Goal: Information Seeking & Learning: Learn about a topic

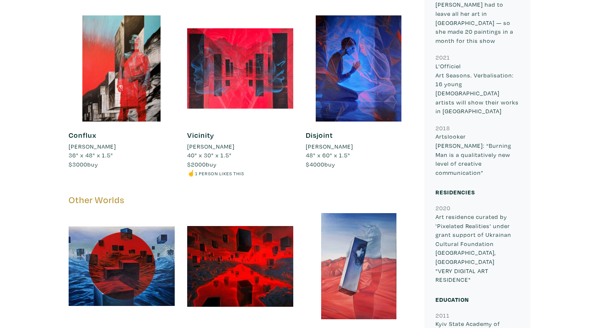
scroll to position [542, 0]
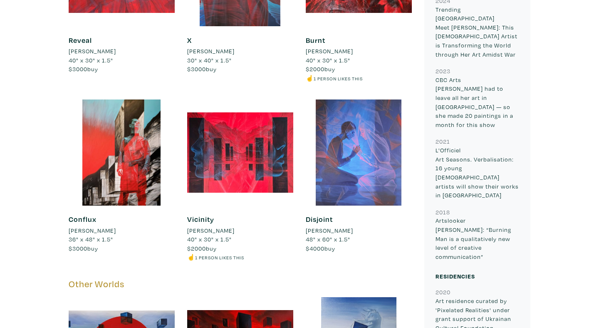
click at [342, 126] on div at bounding box center [359, 152] width 106 height 106
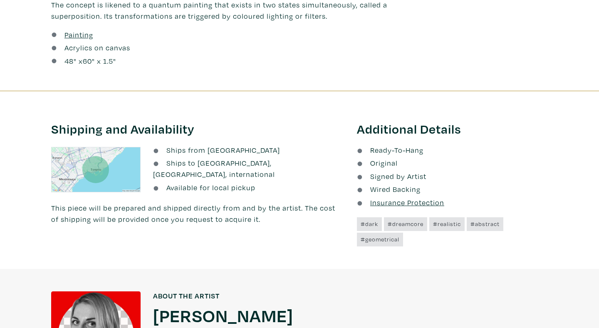
scroll to position [390, 0]
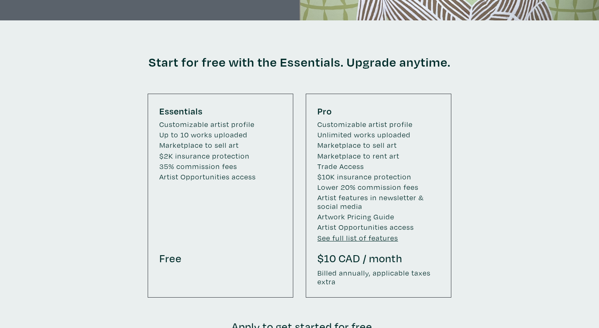
scroll to position [1253, 0]
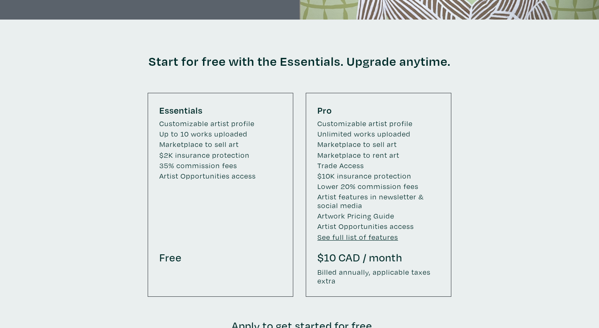
click at [182, 182] on small at bounding box center [220, 190] width 122 height 17
click at [212, 172] on small "Artist Opportunities access" at bounding box center [220, 176] width 122 height 9
click at [243, 161] on small "35% commission fees" at bounding box center [220, 165] width 122 height 9
drag, startPoint x: 246, startPoint y: 136, endPoint x: 154, endPoint y: 134, distance: 92.4
click at [154, 134] on div "Essentials Customizable artist profile Up to 10 works uploaded Marketplace to s…" at bounding box center [221, 195] width 146 height 204
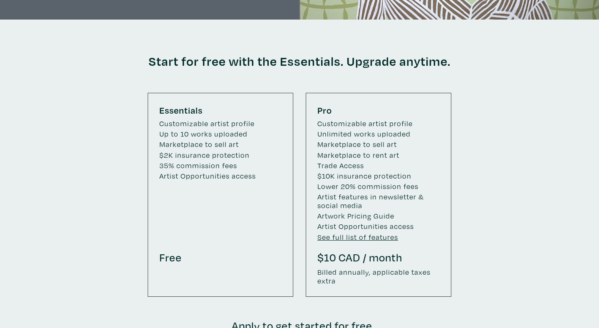
click at [190, 182] on small at bounding box center [220, 190] width 122 height 17
drag, startPoint x: 238, startPoint y: 133, endPoint x: 151, endPoint y: 131, distance: 86.5
click at [151, 131] on div "Essentials Customizable artist profile Up to 10 works uploaded Marketplace to s…" at bounding box center [221, 195] width 146 height 204
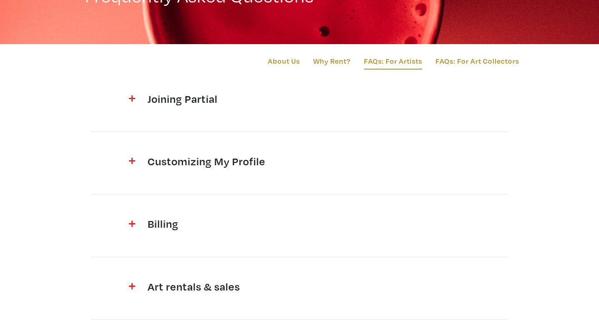
scroll to position [124, 0]
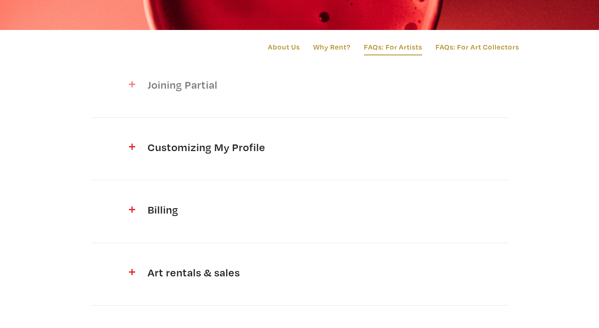
click at [138, 82] on div at bounding box center [122, 86] width 40 height 17
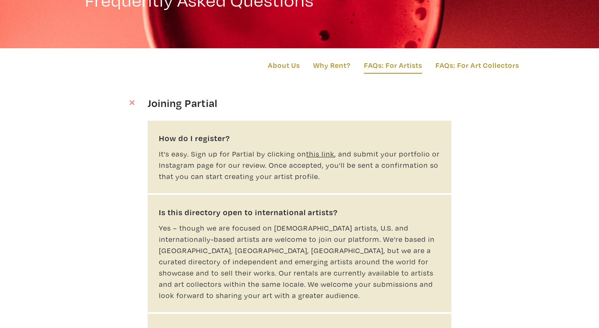
scroll to position [58, 0]
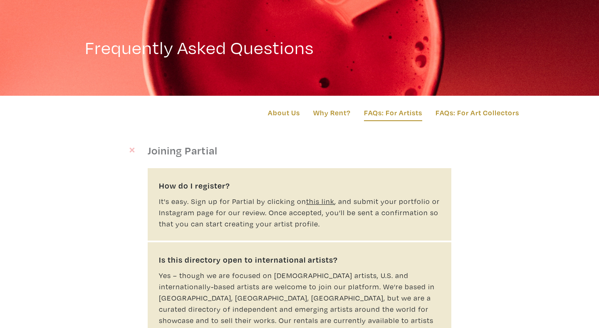
click at [137, 151] on div at bounding box center [122, 152] width 40 height 17
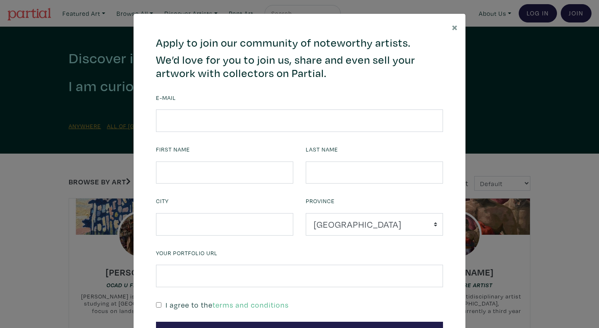
scroll to position [16, 0]
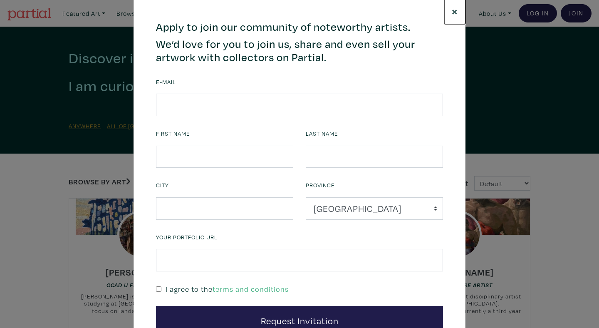
click at [454, 12] on span "×" at bounding box center [455, 11] width 6 height 15
